Goal: Task Accomplishment & Management: Manage account settings

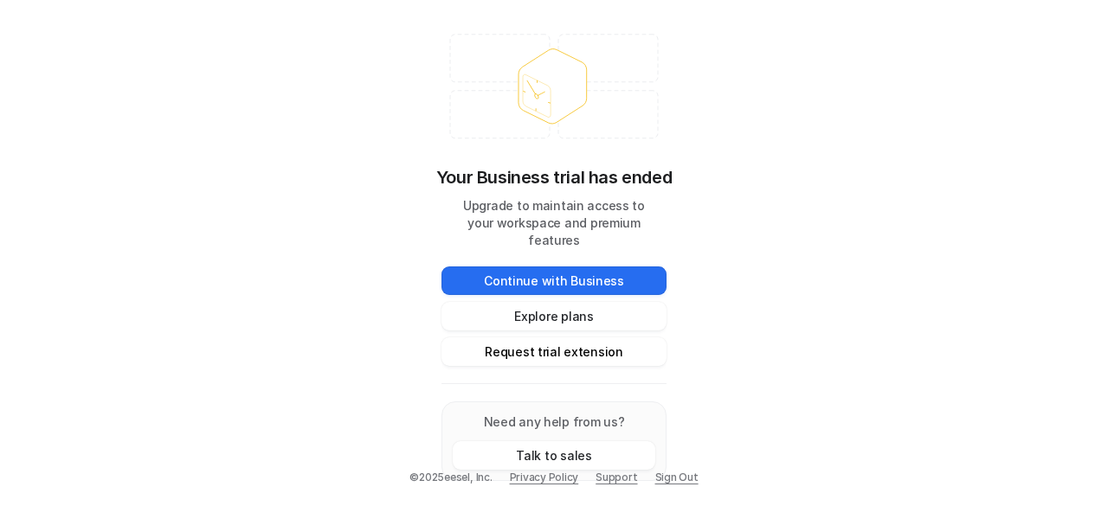
click at [599, 341] on button "Request trial extension" at bounding box center [553, 351] width 225 height 29
click at [826, 286] on div "Your Business trial has ended Upgrade to maintain access to your workspace and …" at bounding box center [554, 253] width 1108 height 506
click at [595, 340] on button "Request trial extension" at bounding box center [553, 351] width 225 height 29
click at [749, 160] on div "Your Business trial has ended Upgrade to maintain access to your workspace and …" at bounding box center [554, 253] width 1108 height 506
